Goal: Information Seeking & Learning: Learn about a topic

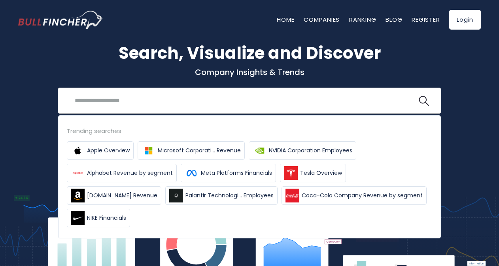
scroll to position [13, 0]
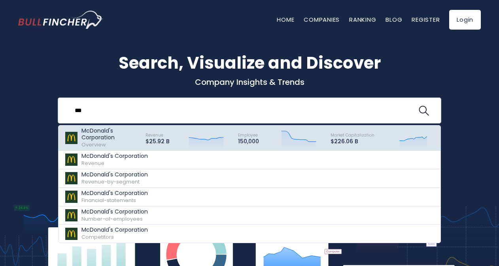
type input "***"
click at [115, 130] on p "McDonald's Corporation" at bounding box center [109, 134] width 57 height 13
click at [118, 137] on p "McDonald's Corporation" at bounding box center [109, 134] width 57 height 13
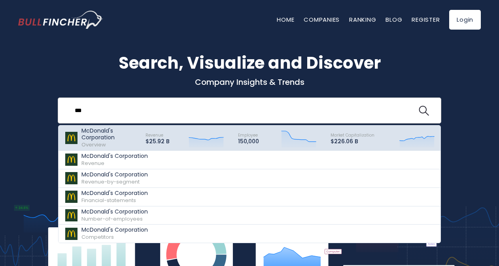
click at [111, 143] on div "McDonald's Corporation Overview" at bounding box center [109, 138] width 57 height 21
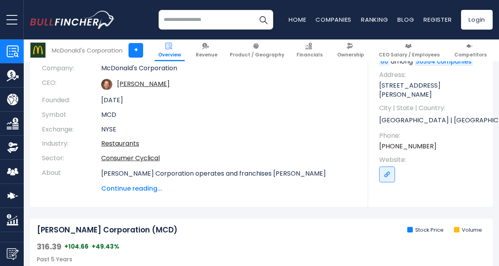
scroll to position [105, 0]
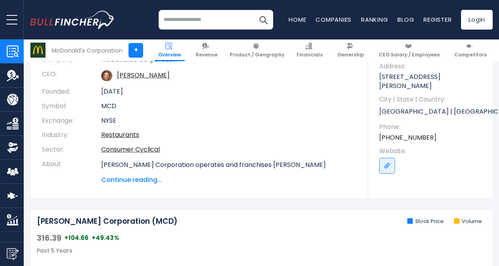
click at [144, 175] on span "Continue reading..." at bounding box center [228, 179] width 255 height 9
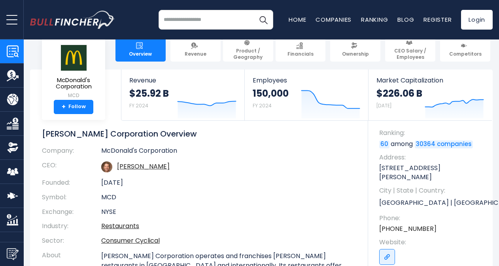
scroll to position [0, 0]
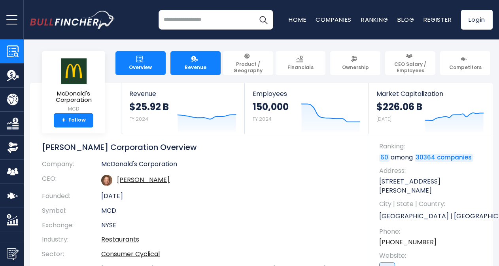
click at [194, 72] on link "Revenue" at bounding box center [195, 63] width 50 height 24
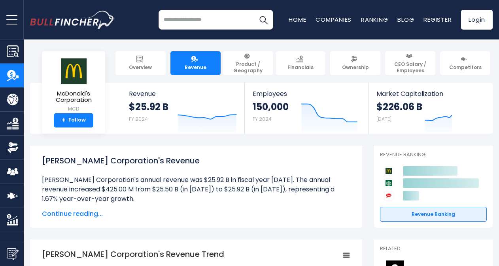
click at [94, 215] on span "Continue reading..." at bounding box center [196, 213] width 308 height 9
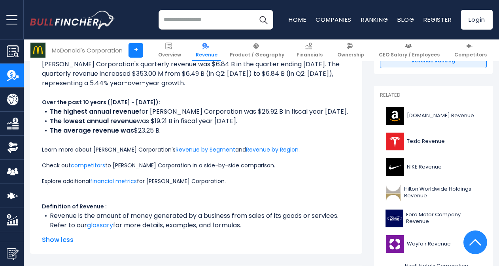
scroll to position [155, 0]
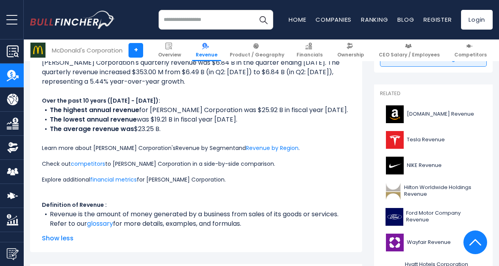
click at [194, 146] on link "Revenue by Segment" at bounding box center [205, 148] width 60 height 8
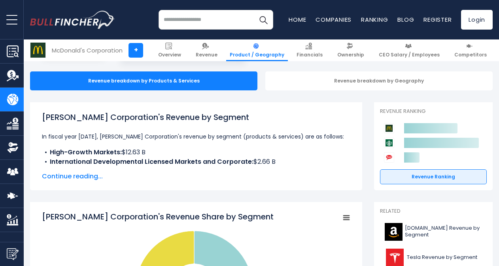
scroll to position [75, 0]
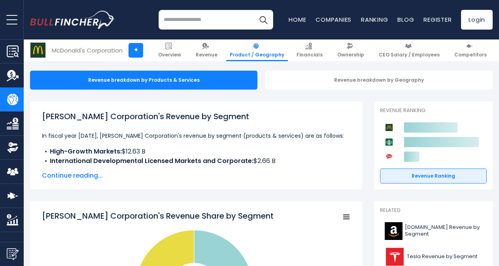
click at [92, 176] on span "Continue reading..." at bounding box center [196, 175] width 308 height 9
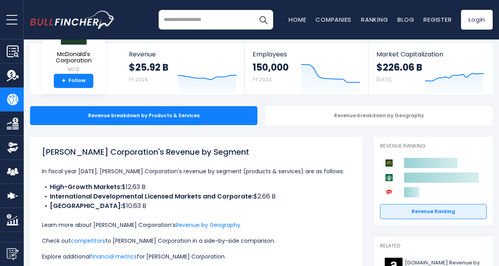
scroll to position [0, 0]
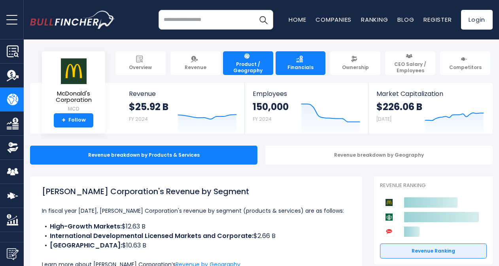
click at [295, 65] on span "Financials" at bounding box center [300, 67] width 26 height 6
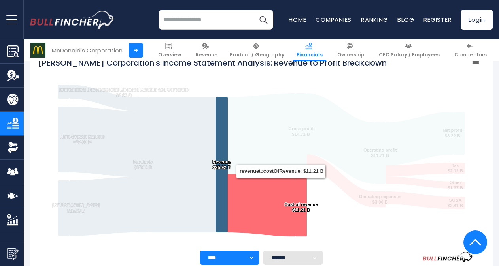
scroll to position [134, 0]
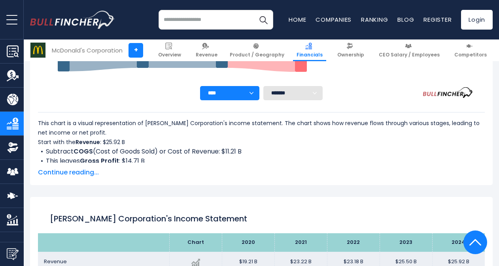
scroll to position [297, 0]
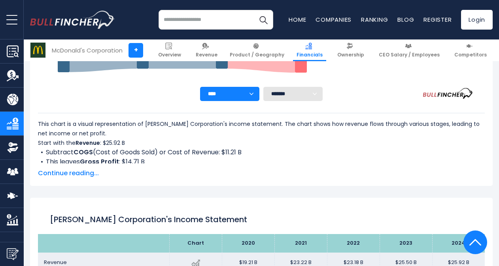
click at [81, 173] on span "Continue reading..." at bounding box center [261, 173] width 446 height 9
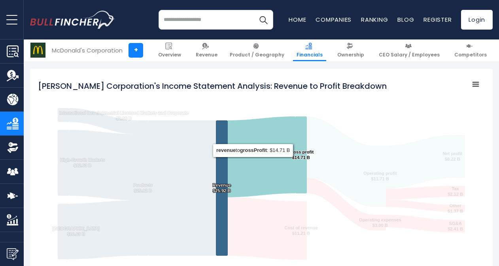
scroll to position [122, 0]
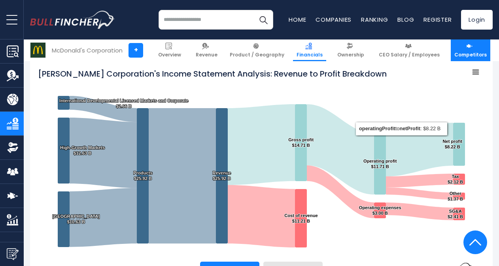
click at [466, 52] on span "Competitors" at bounding box center [470, 55] width 32 height 6
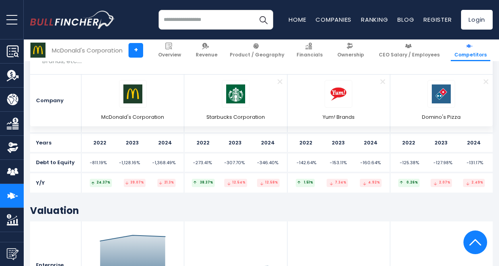
scroll to position [3734, 0]
